Goal: Browse casually: Explore the website without a specific task or goal

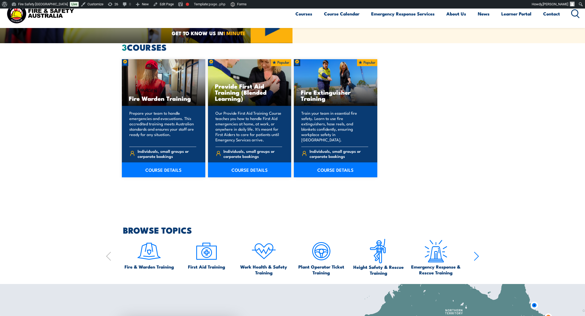
scroll to position [438, 0]
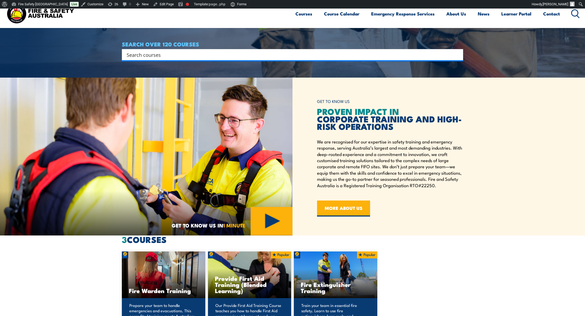
scroll to position [246, 0]
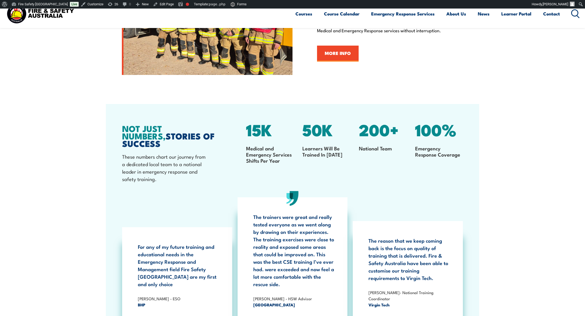
scroll to position [832, 0]
